Goal: Task Accomplishment & Management: Complete application form

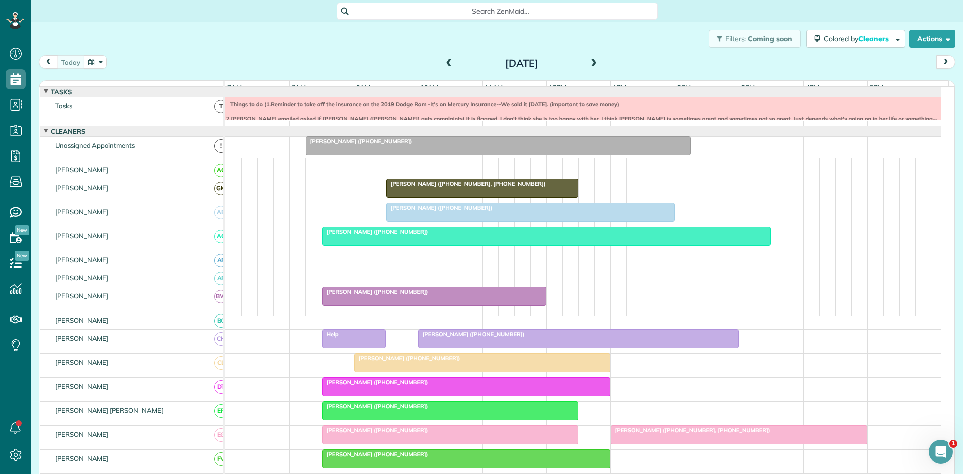
scroll to position [487, 0]
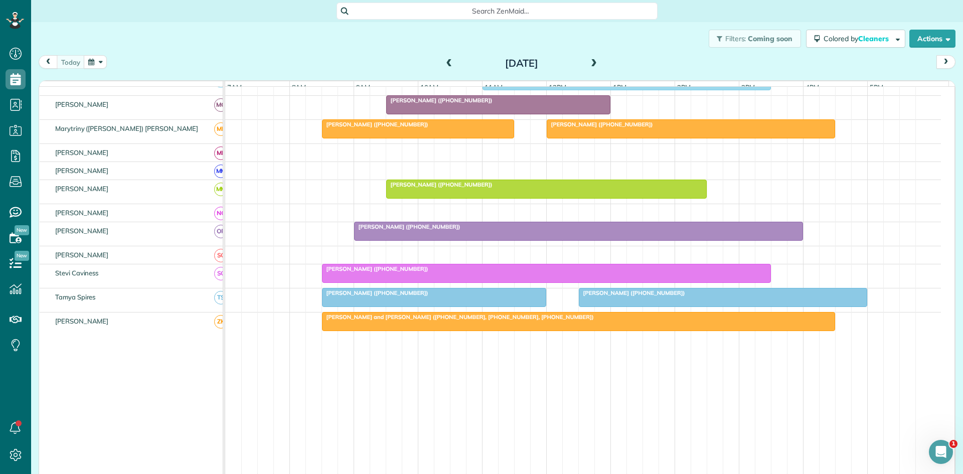
click at [603, 296] on span "[PERSON_NAME] ([PHONE_NUMBER])" at bounding box center [631, 292] width 107 height 7
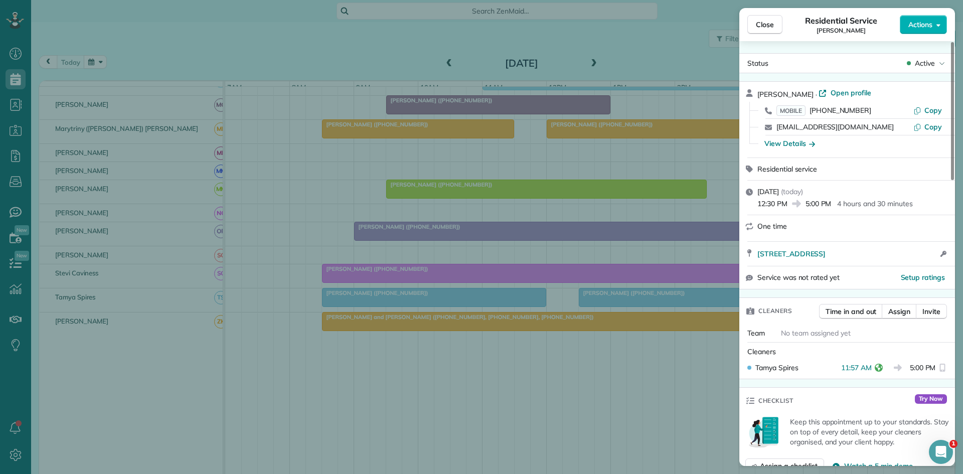
click at [780, 21] on button "Close" at bounding box center [764, 24] width 35 height 19
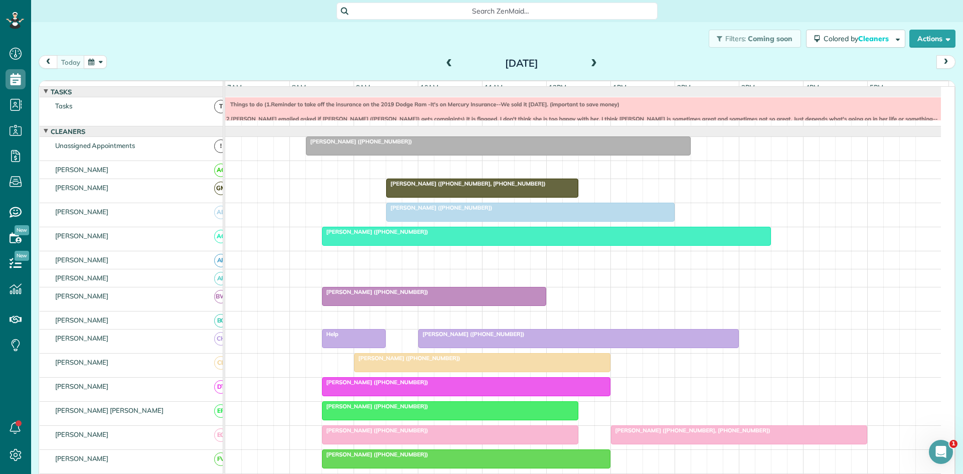
click at [589, 61] on span at bounding box center [593, 63] width 11 height 9
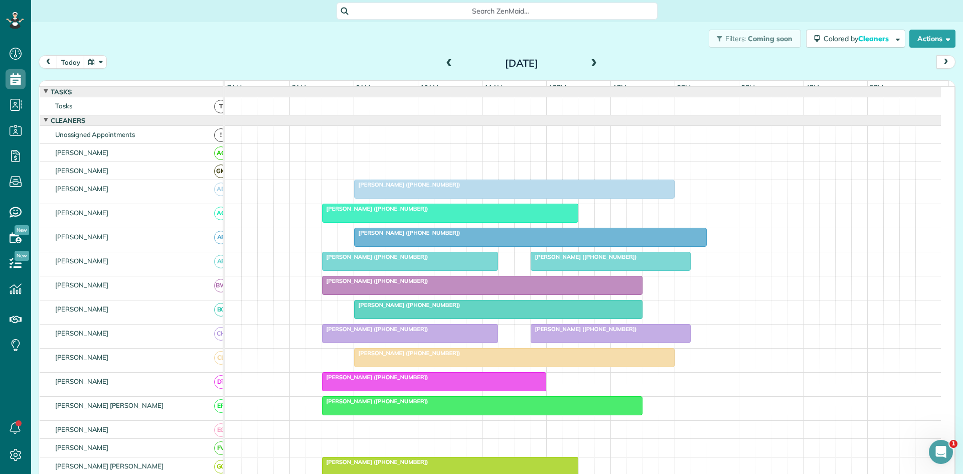
click at [410, 221] on div at bounding box center [449, 213] width 255 height 18
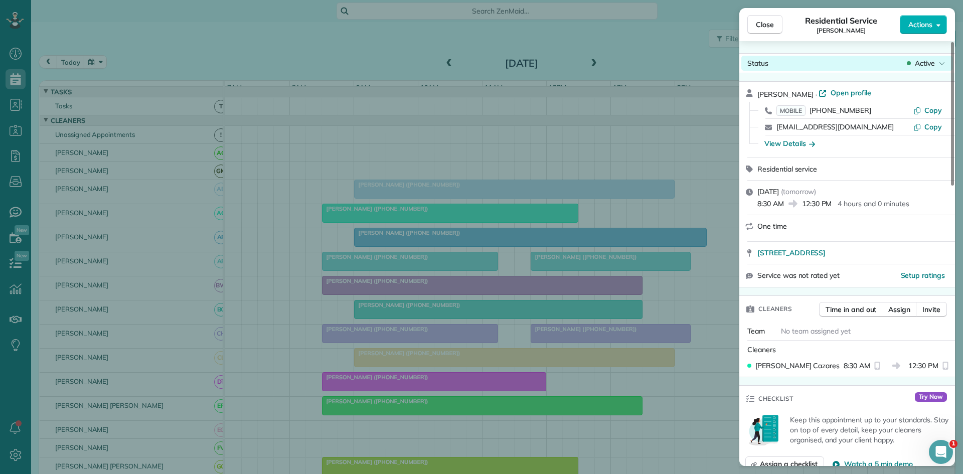
click at [929, 58] on span "Active" at bounding box center [925, 63] width 20 height 10
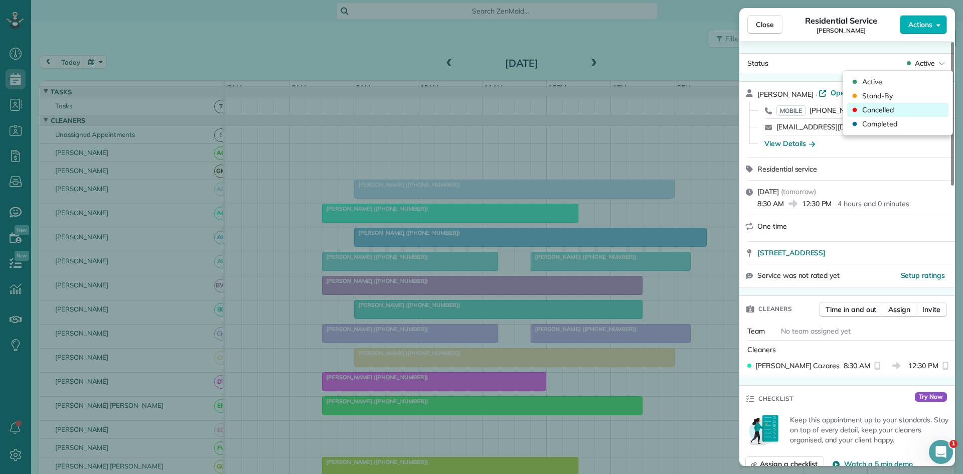
click at [883, 109] on span "Cancelled" at bounding box center [878, 110] width 32 height 10
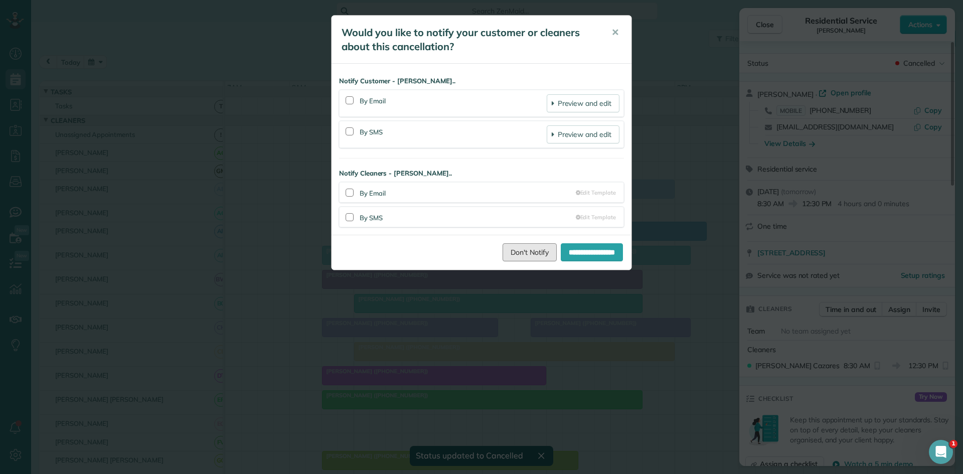
drag, startPoint x: 511, startPoint y: 258, endPoint x: 524, endPoint y: 242, distance: 20.4
click at [511, 258] on link "Don't Notify" at bounding box center [529, 252] width 54 height 18
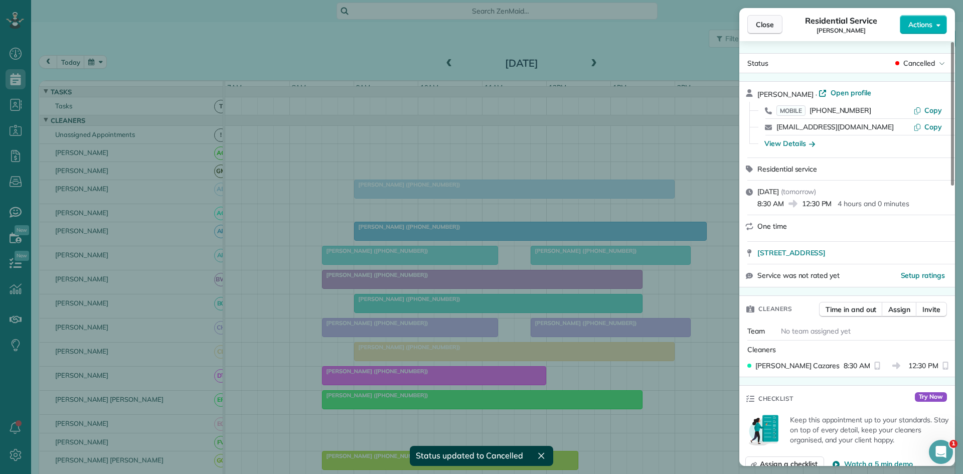
click at [750, 19] on button "Close" at bounding box center [764, 24] width 35 height 19
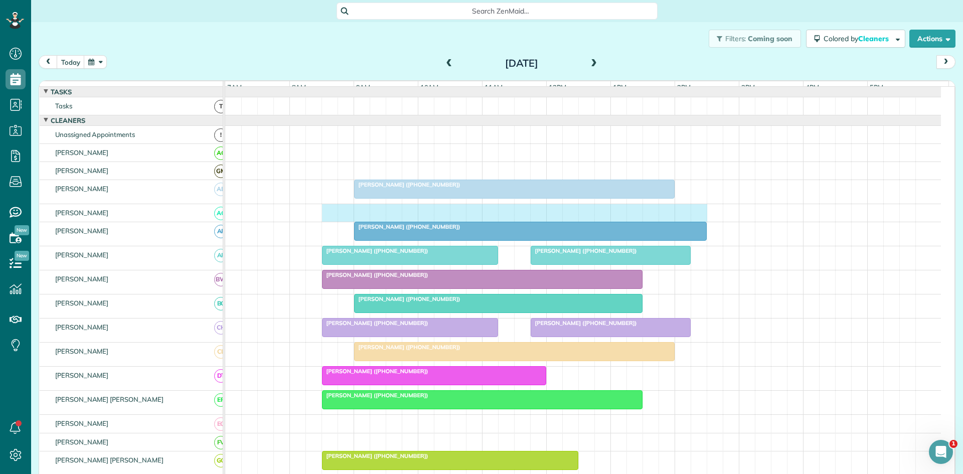
drag, startPoint x: 325, startPoint y: 217, endPoint x: 704, endPoint y: 211, distance: 378.6
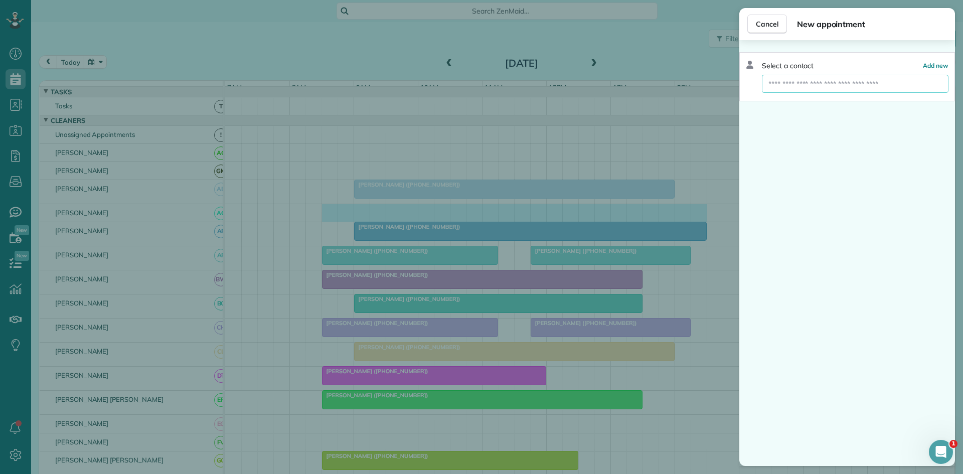
click at [857, 87] on input "text" at bounding box center [855, 84] width 187 height 18
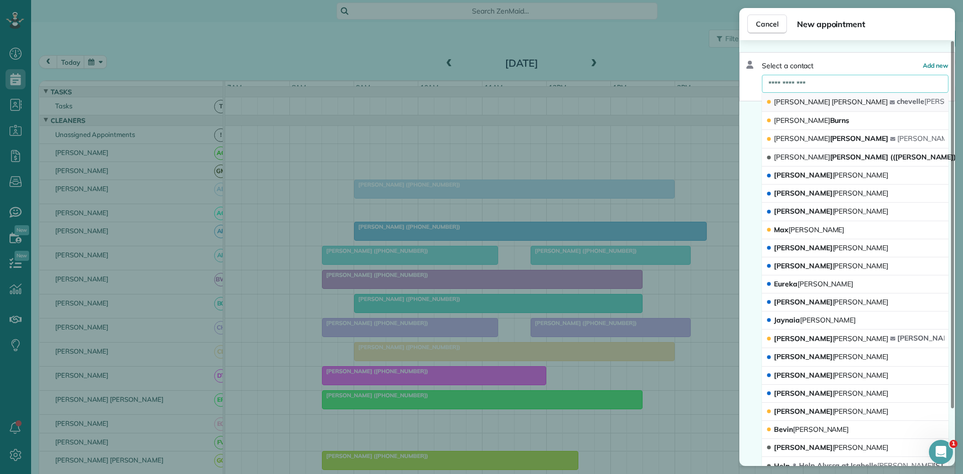
type input "**********"
click at [840, 106] on button "[PERSON_NAME] [PERSON_NAME] @[DOMAIN_NAME]" at bounding box center [855, 102] width 187 height 19
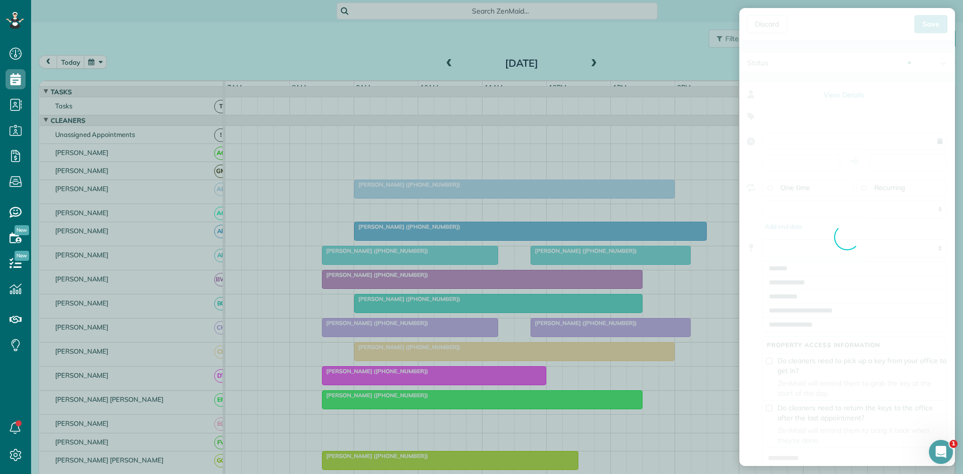
type input "**********"
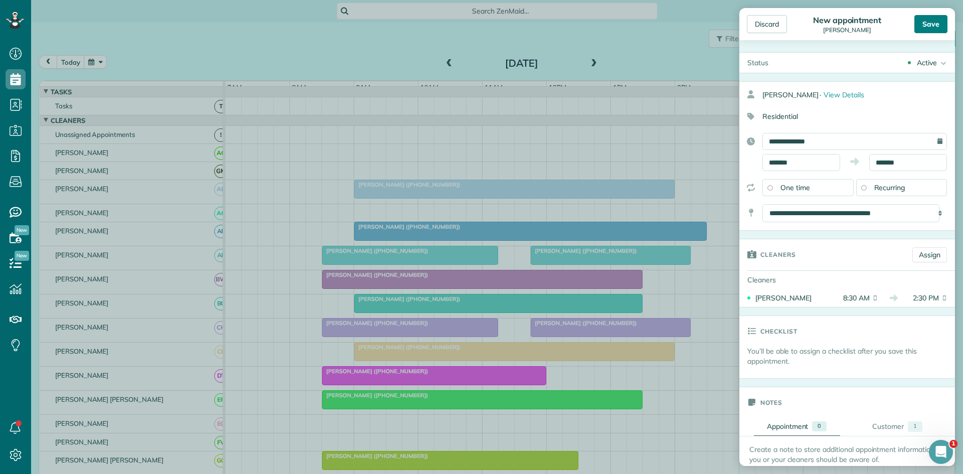
click at [921, 22] on div "Save" at bounding box center [930, 24] width 33 height 18
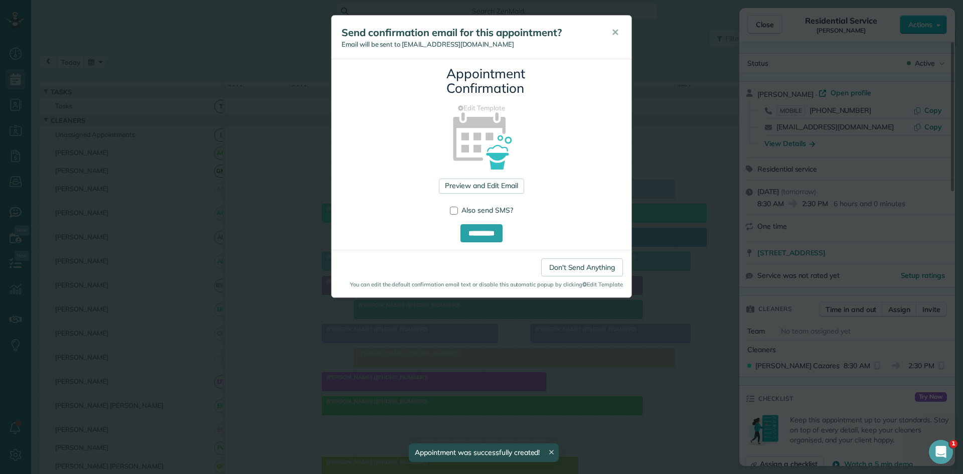
click at [611, 35] on button "✕" at bounding box center [615, 33] width 23 height 24
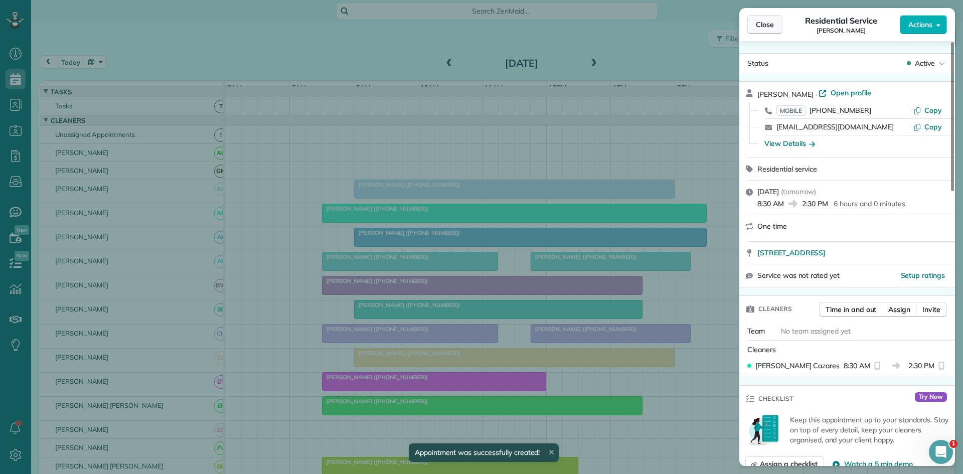
click at [776, 21] on button "Close" at bounding box center [764, 24] width 35 height 19
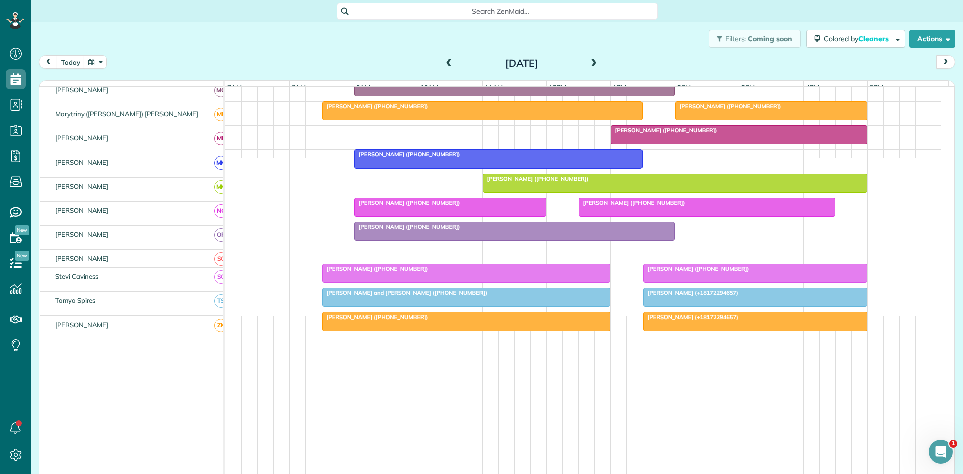
scroll to position [482, 0]
